Goal: Task Accomplishment & Management: Manage account settings

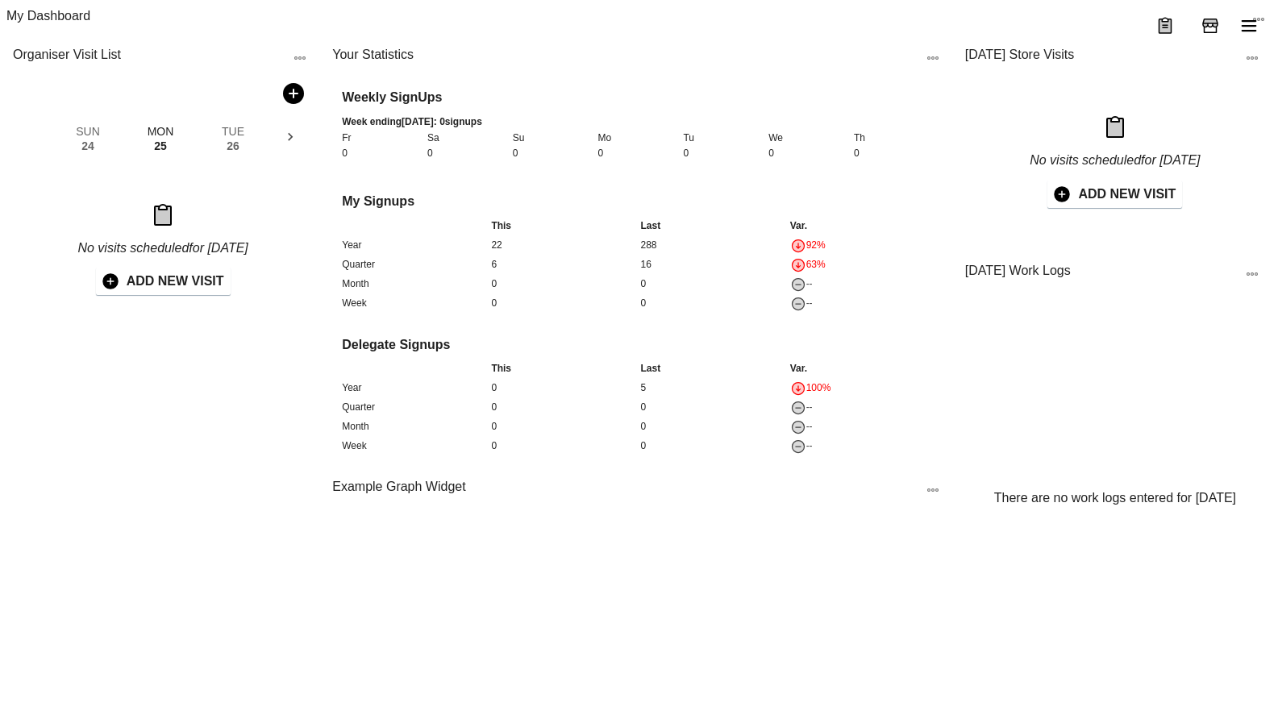
click at [1257, 35] on icon "menu" at bounding box center [1248, 25] width 19 height 19
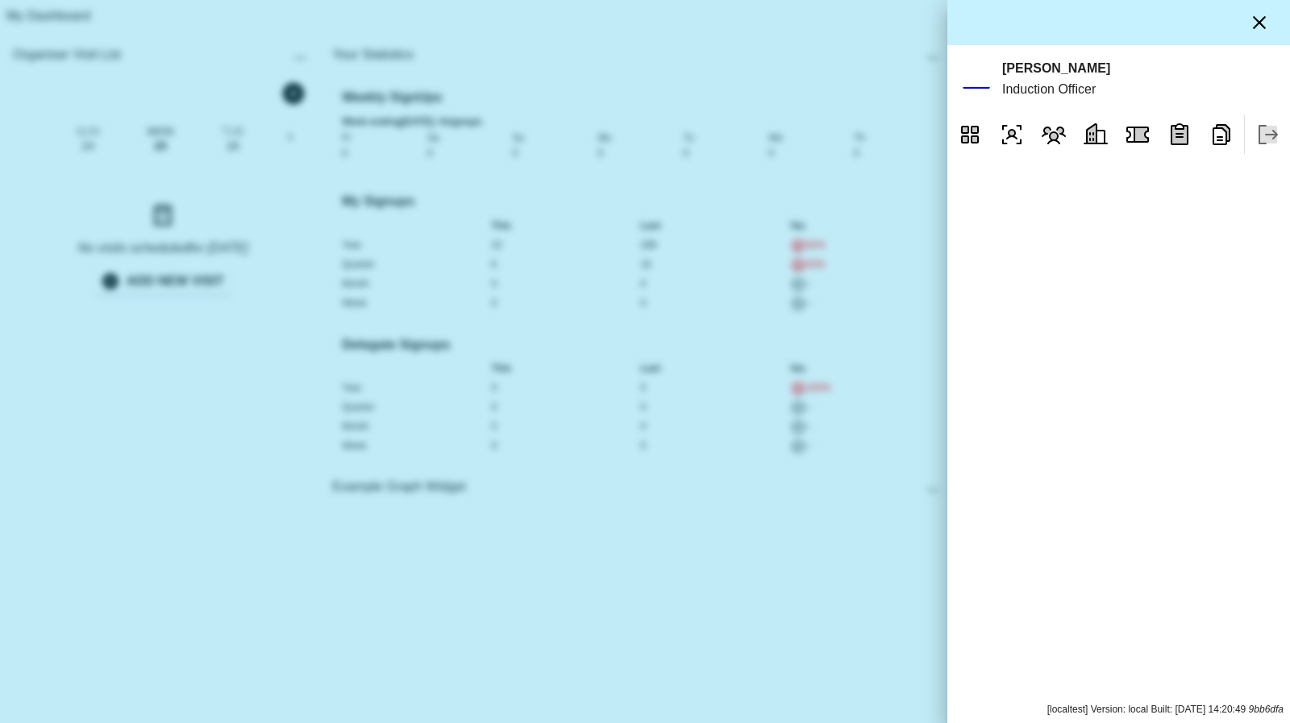
click at [1263, 26] on icon "button" at bounding box center [1258, 22] width 19 height 19
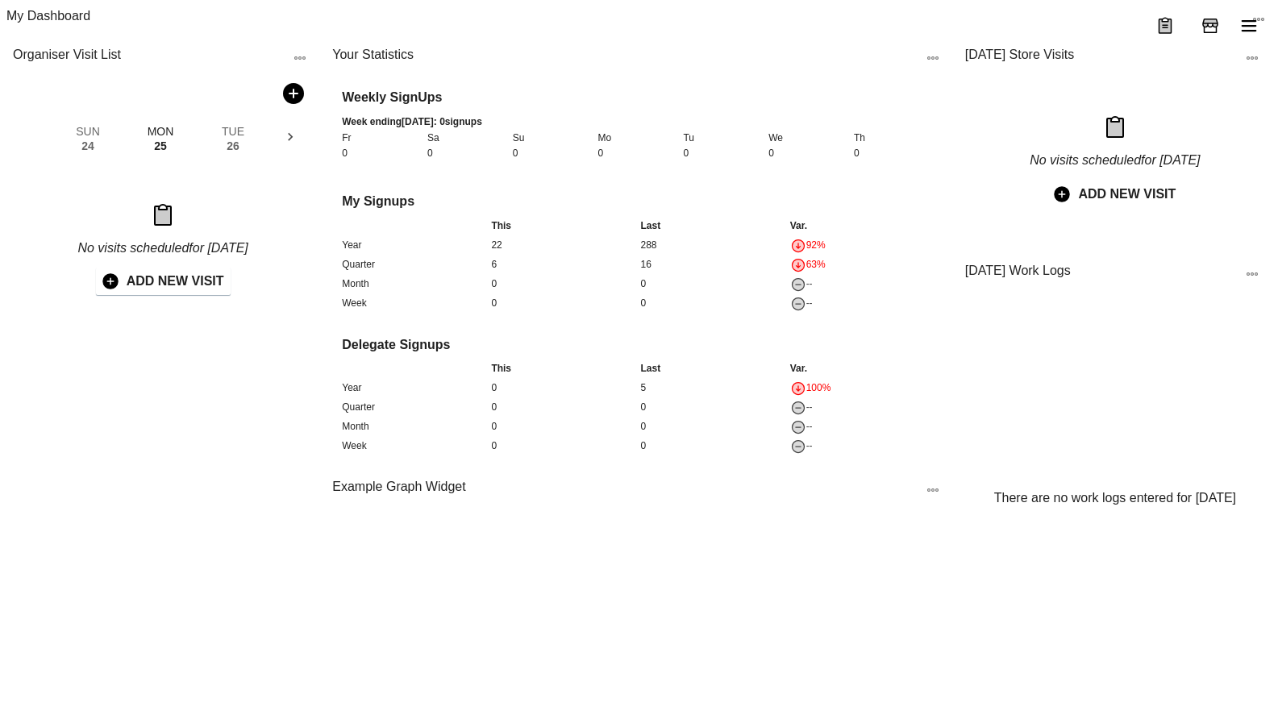
click at [1138, 208] on button "ADD NEW VISIT" at bounding box center [1114, 194] width 135 height 27
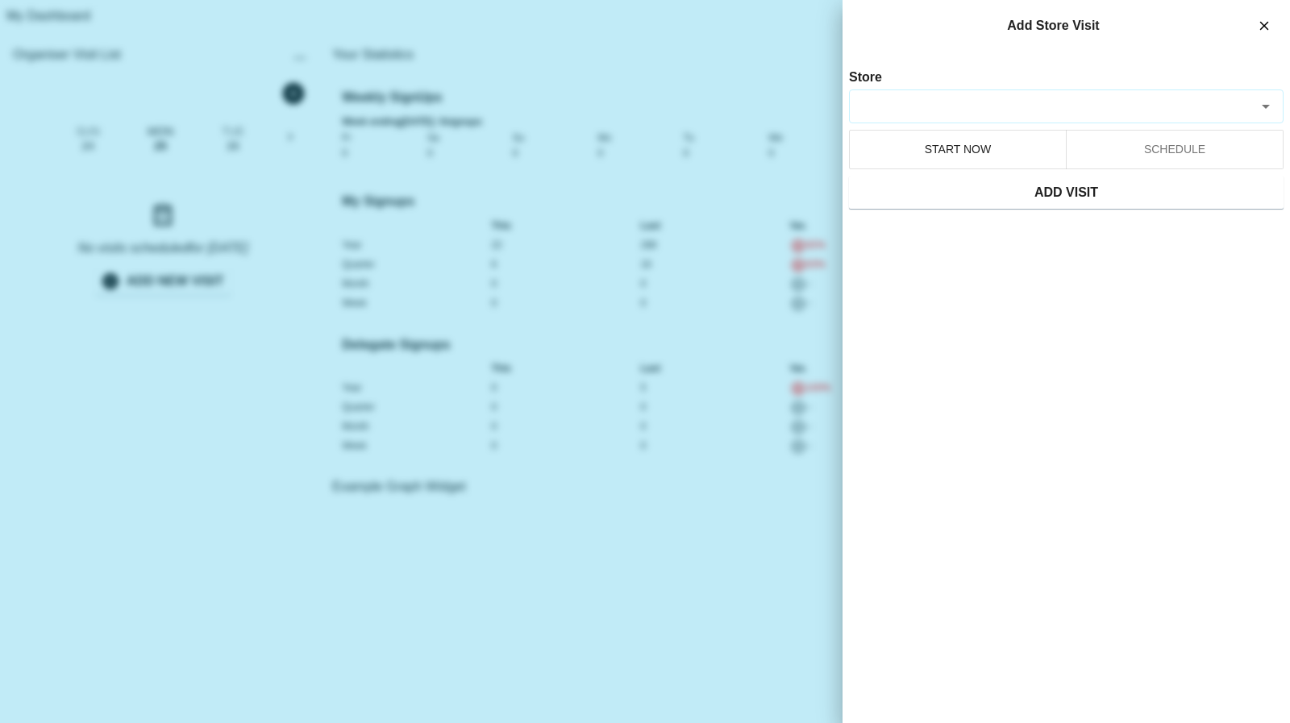
click at [984, 98] on input "Store" at bounding box center [1052, 107] width 398 height 19
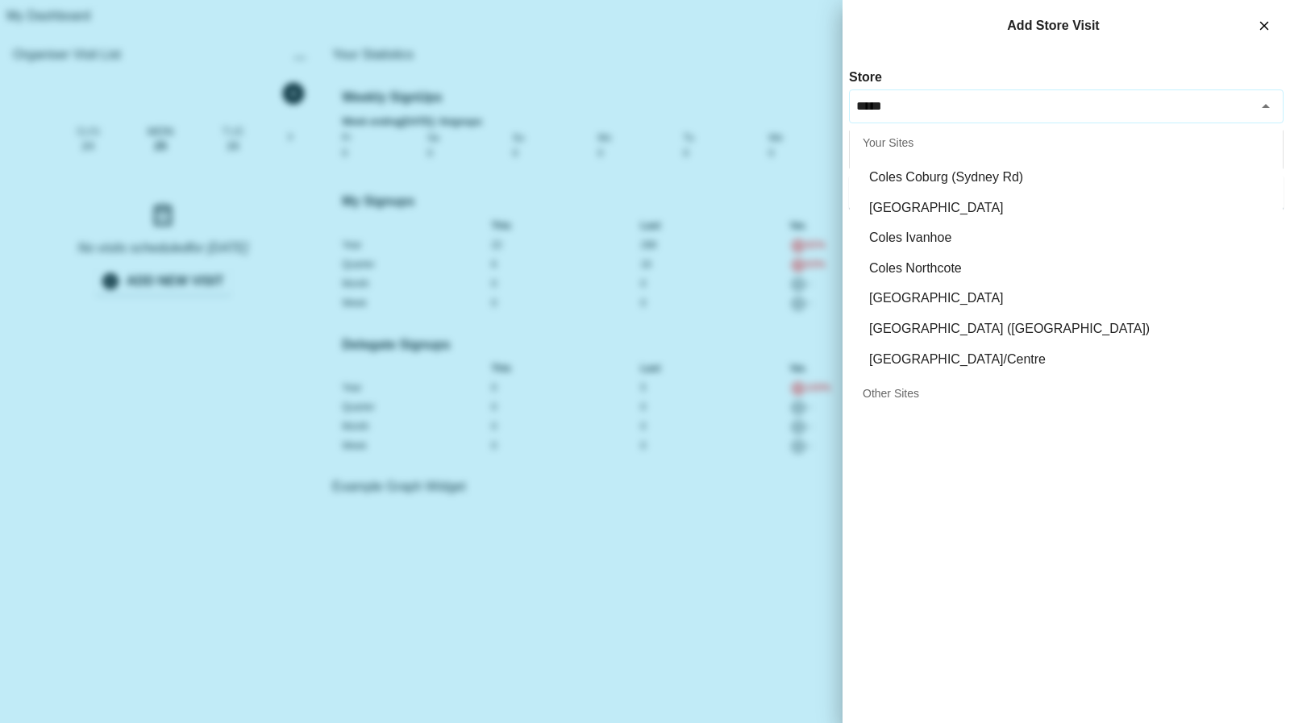
click at [920, 228] on li "Coles Ivanhoe" at bounding box center [1066, 237] width 433 height 31
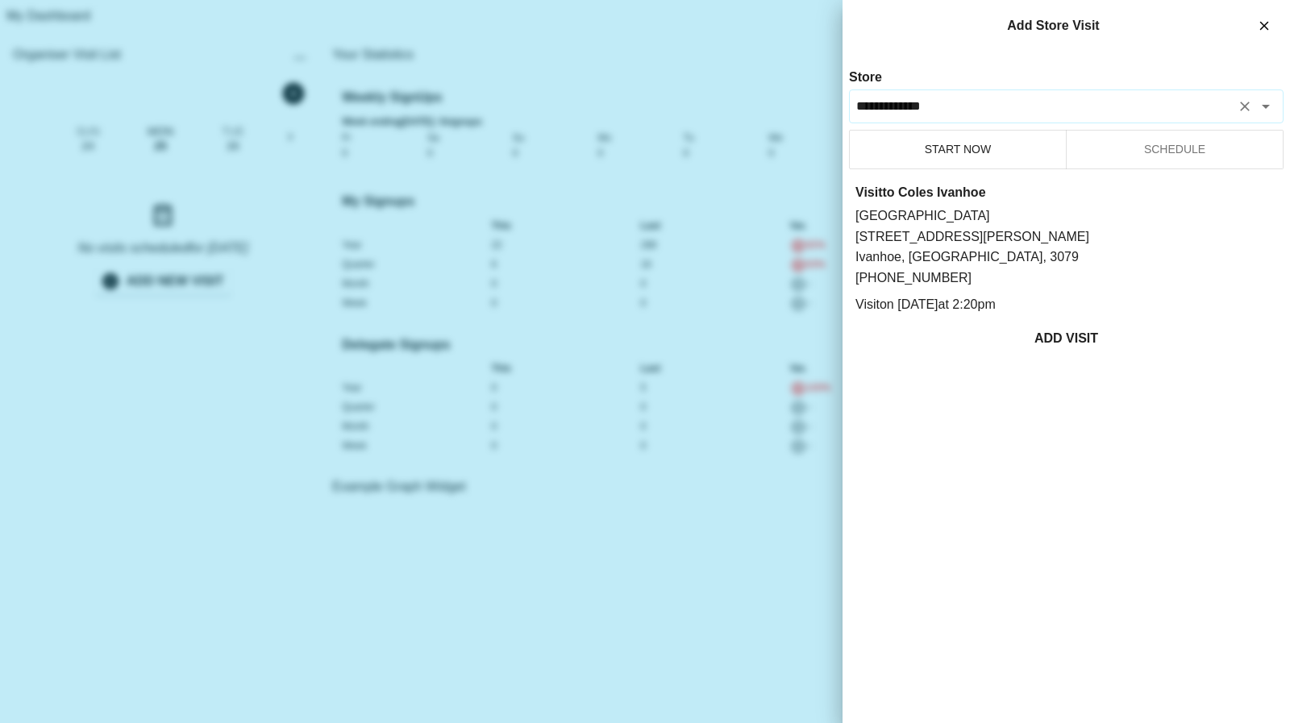
type input "**********"
click at [1048, 324] on button "ADD VISIT" at bounding box center [1066, 339] width 434 height 34
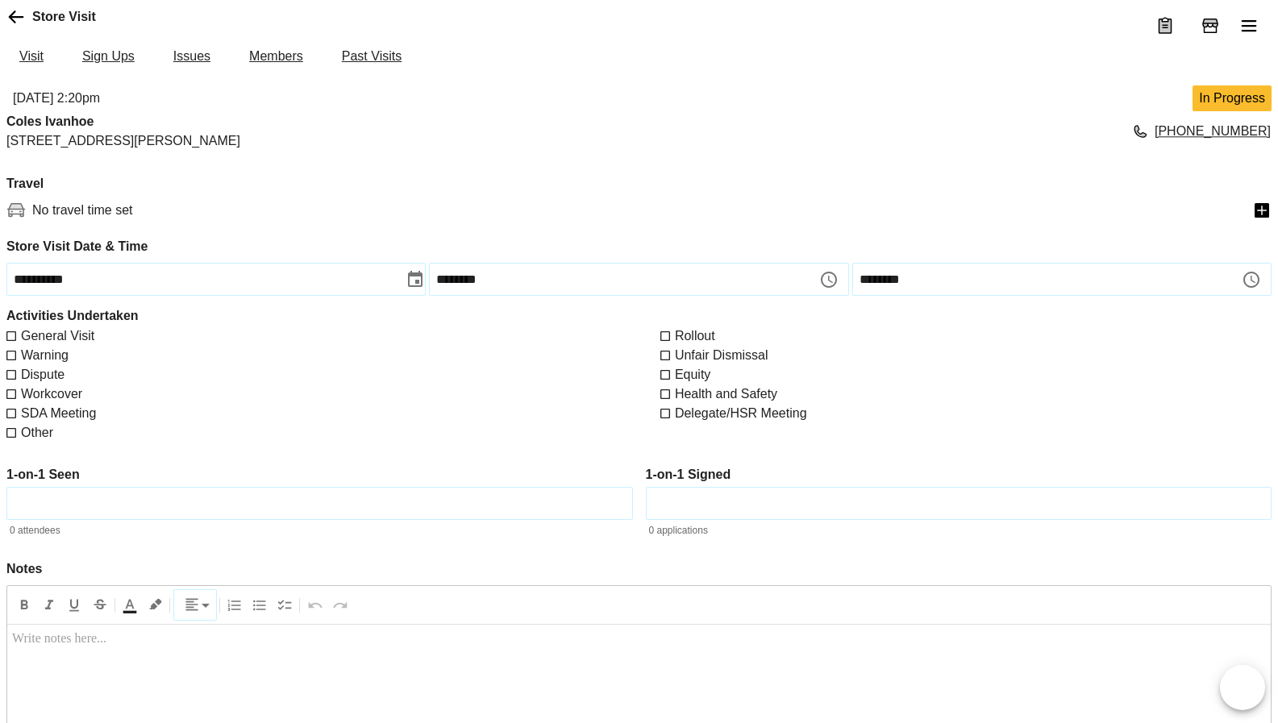
click at [1261, 220] on icon "button" at bounding box center [1261, 210] width 19 height 19
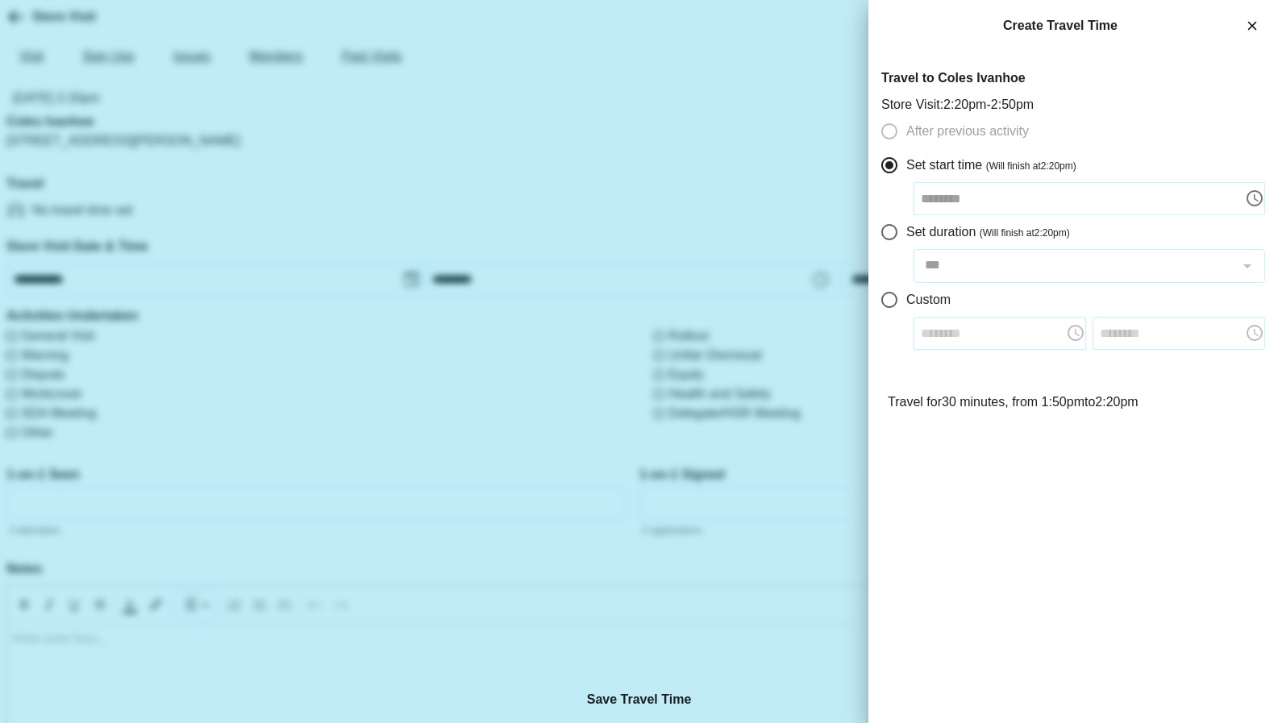
type input "********"
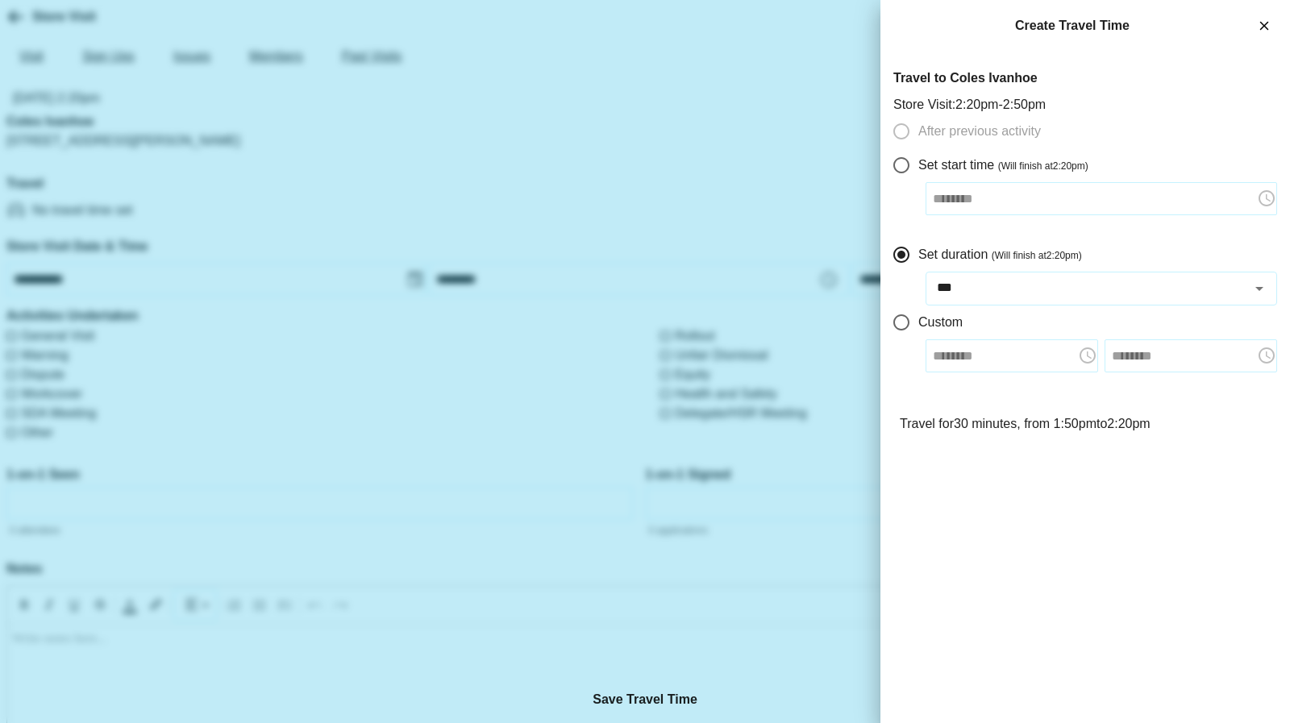
click at [811, 704] on button "Save Travel Time" at bounding box center [645, 699] width 1290 height 47
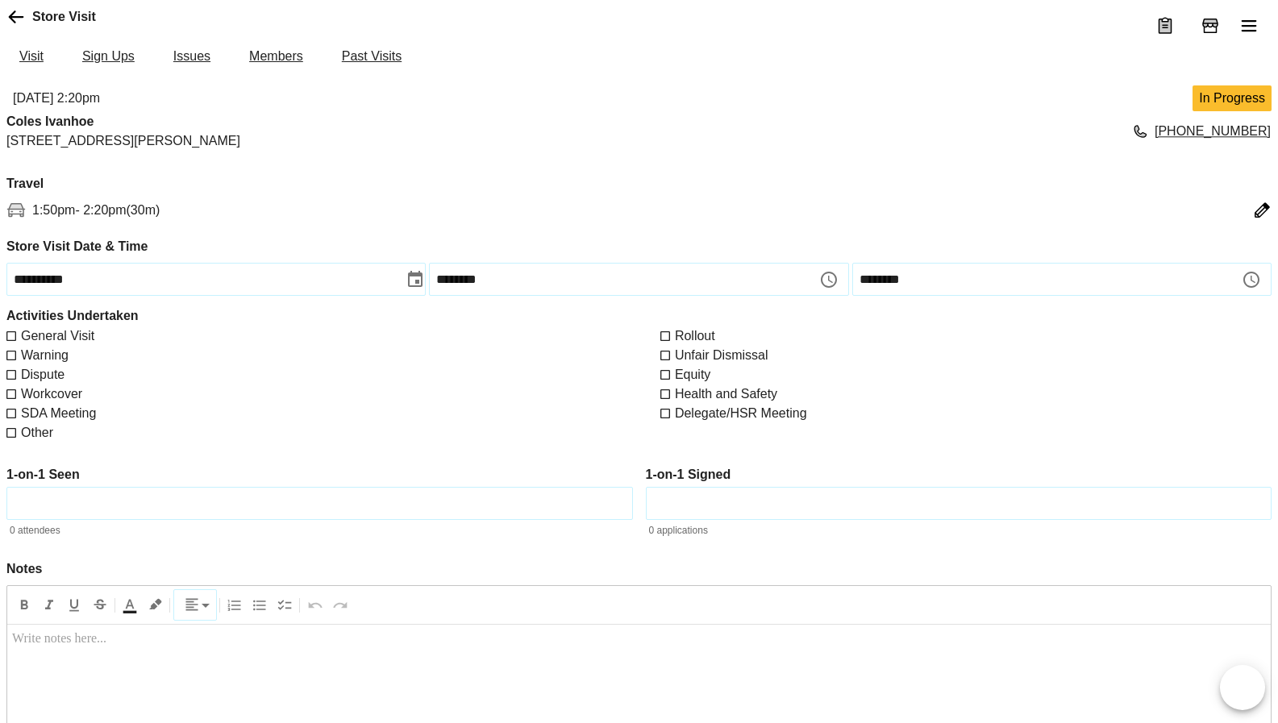
click at [1249, 682] on icon "Visit Actions" at bounding box center [1241, 687] width 19 height 19
click at [1244, 679] on icon "Visit Actions" at bounding box center [1241, 687] width 19 height 19
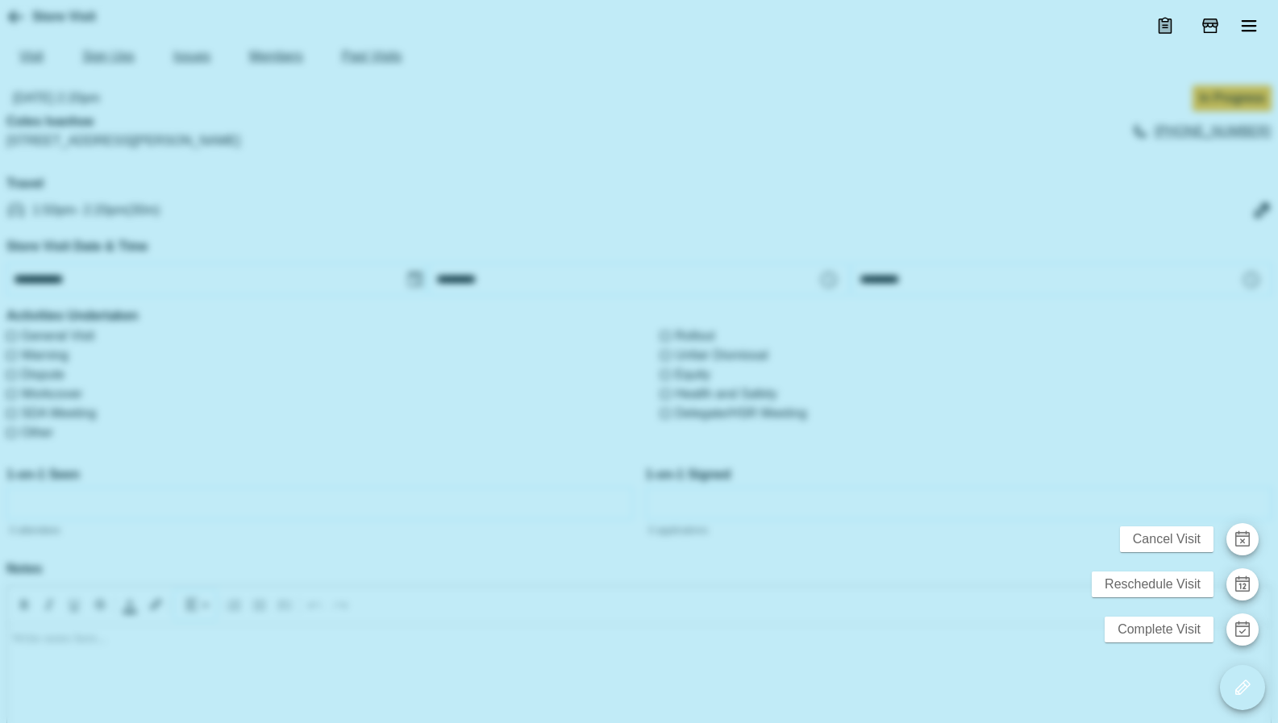
click at [1241, 682] on icon "Visit Actions" at bounding box center [1241, 687] width 19 height 19
click at [1236, 531] on icon "button" at bounding box center [1241, 539] width 19 height 19
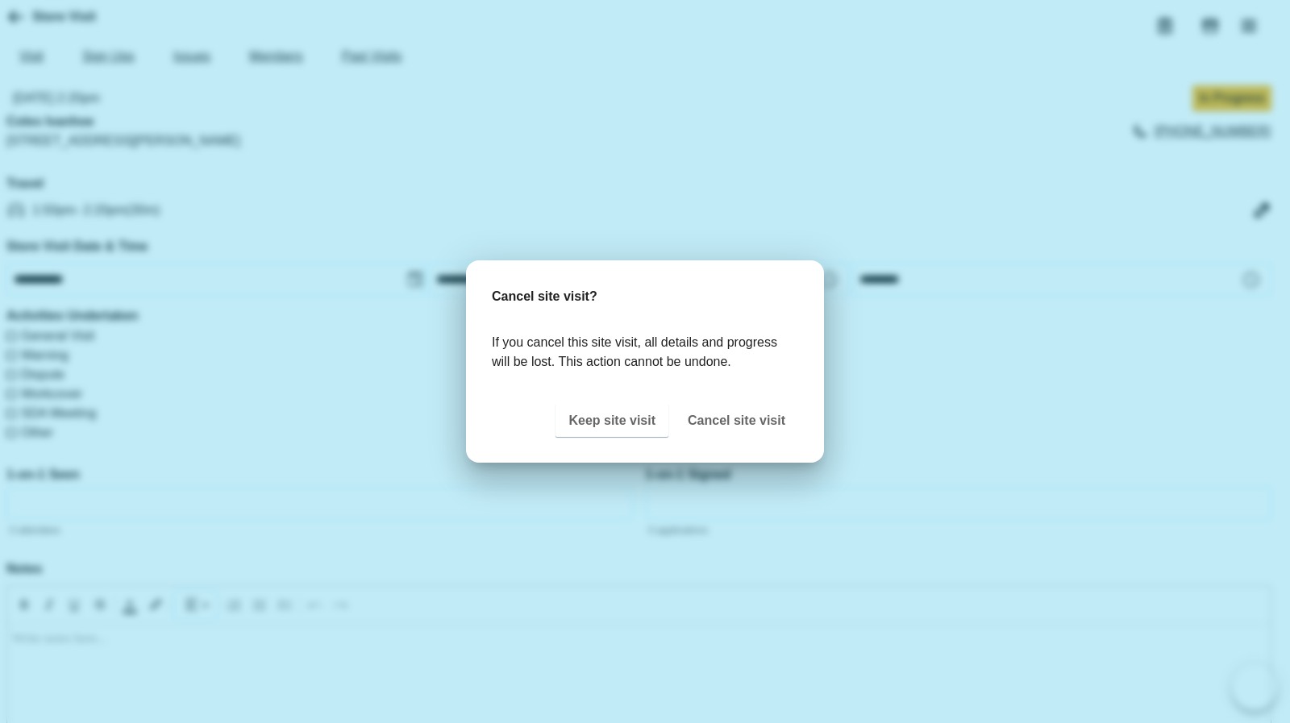
click at [733, 418] on button "Cancel site visit" at bounding box center [736, 421] width 123 height 34
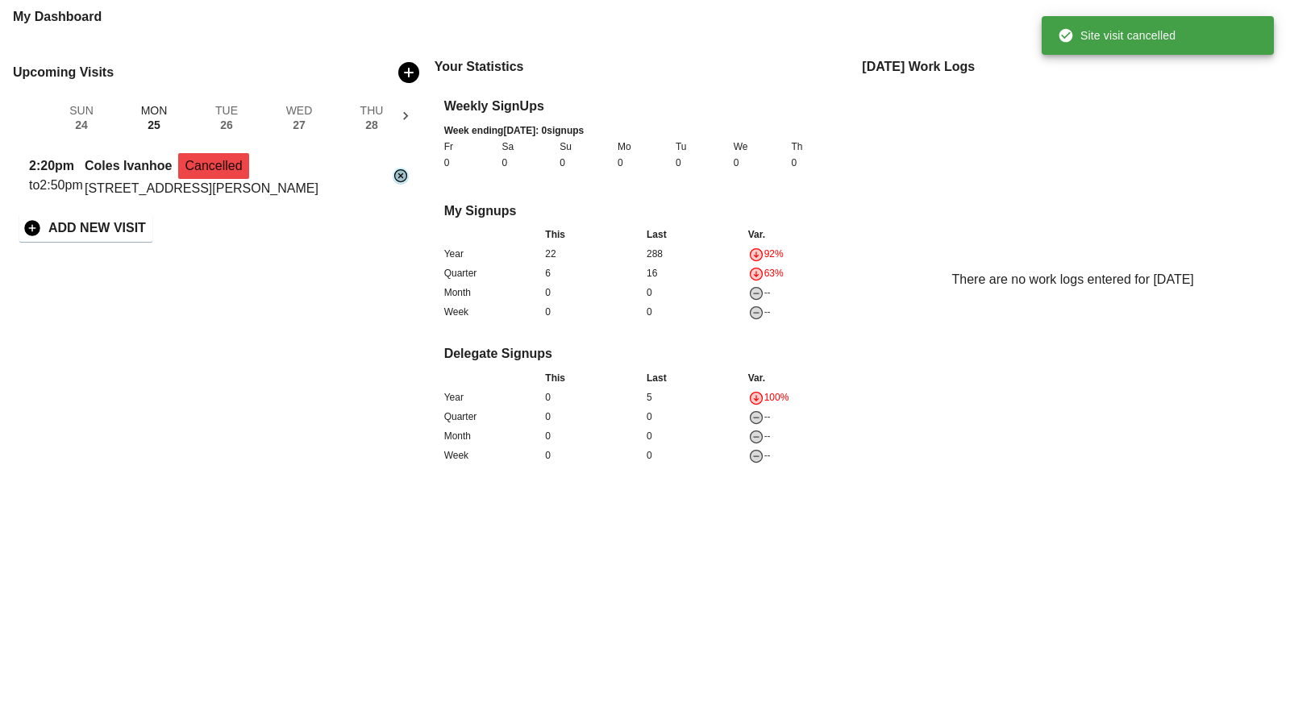
click at [331, 198] on div "[STREET_ADDRESS][PERSON_NAME]" at bounding box center [235, 188] width 301 height 19
click at [280, 179] on div "Coles Ivanhoe Cancelled" at bounding box center [235, 166] width 301 height 26
click at [401, 181] on icon "Cancelled" at bounding box center [400, 175] width 12 height 12
